Goal: Information Seeking & Learning: Check status

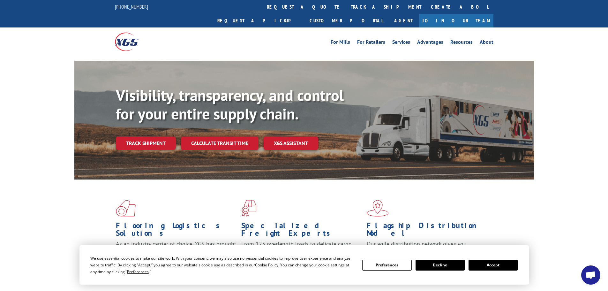
click at [346, 11] on link "track a shipment" at bounding box center [386, 7] width 80 height 14
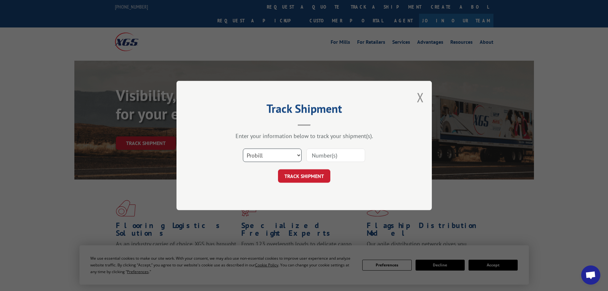
click at [270, 156] on select "Select category... Probill BOL PO" at bounding box center [272, 154] width 59 height 13
select select "bol"
click at [243, 148] on select "Select category... Probill BOL PO" at bounding box center [272, 154] width 59 height 13
click at [321, 156] on input at bounding box center [335, 154] width 59 height 13
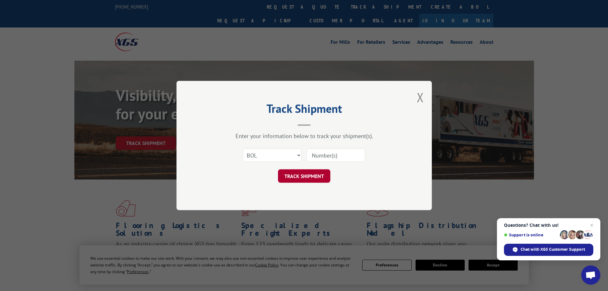
paste input "7038738"
type input "7038738"
click at [316, 173] on button "TRACK SHIPMENT" at bounding box center [304, 175] width 52 height 13
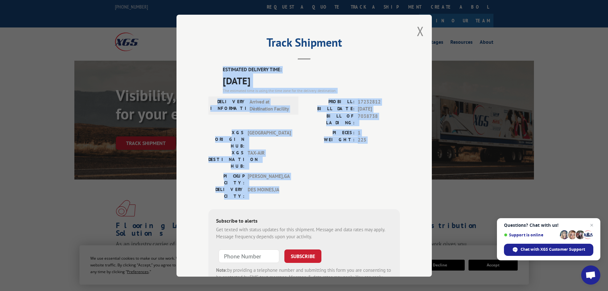
drag, startPoint x: 219, startPoint y: 69, endPoint x: 364, endPoint y: 158, distance: 170.3
click at [364, 158] on div "ESTIMATED DELIVERY TIME: [DATE] The estimated time is using the time zone for t…" at bounding box center [303, 180] width 191 height 229
copy div "ESTIMATED DELIVERY TIME: [DATE] The estimated time is using the time zone for t…"
